Goal: Task Accomplishment & Management: Use online tool/utility

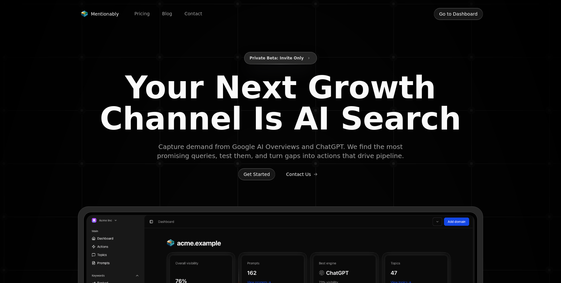
click at [460, 17] on button "Go to Dashboard" at bounding box center [458, 14] width 49 height 12
click at [463, 13] on button "Go to Dashboard" at bounding box center [458, 14] width 49 height 12
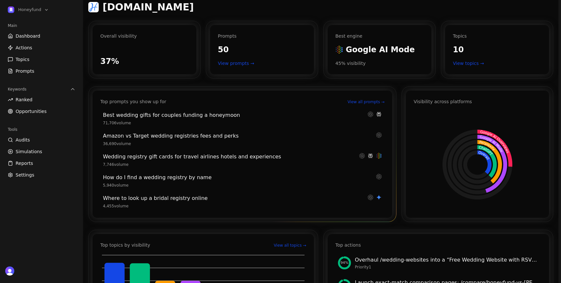
scroll to position [25, 0]
click at [368, 103] on link "View all prompts →" at bounding box center [365, 101] width 37 height 5
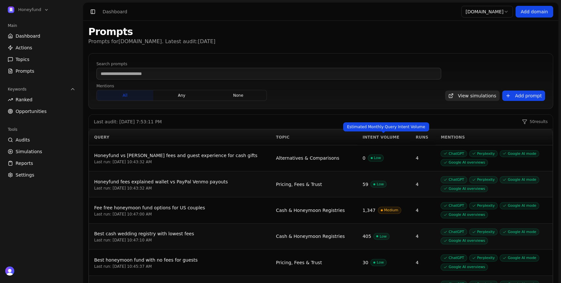
click at [377, 136] on div "Intent Volume" at bounding box center [384, 137] width 43 height 5
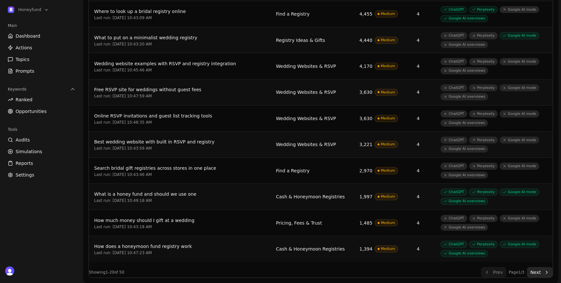
scroll to position [408, 0]
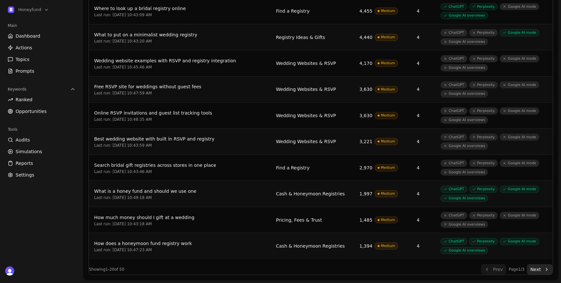
click at [538, 268] on button "Next" at bounding box center [540, 269] width 26 height 10
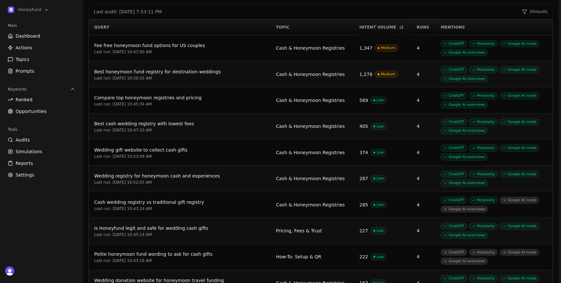
scroll to position [112, 0]
